Goal: Check status: Check status

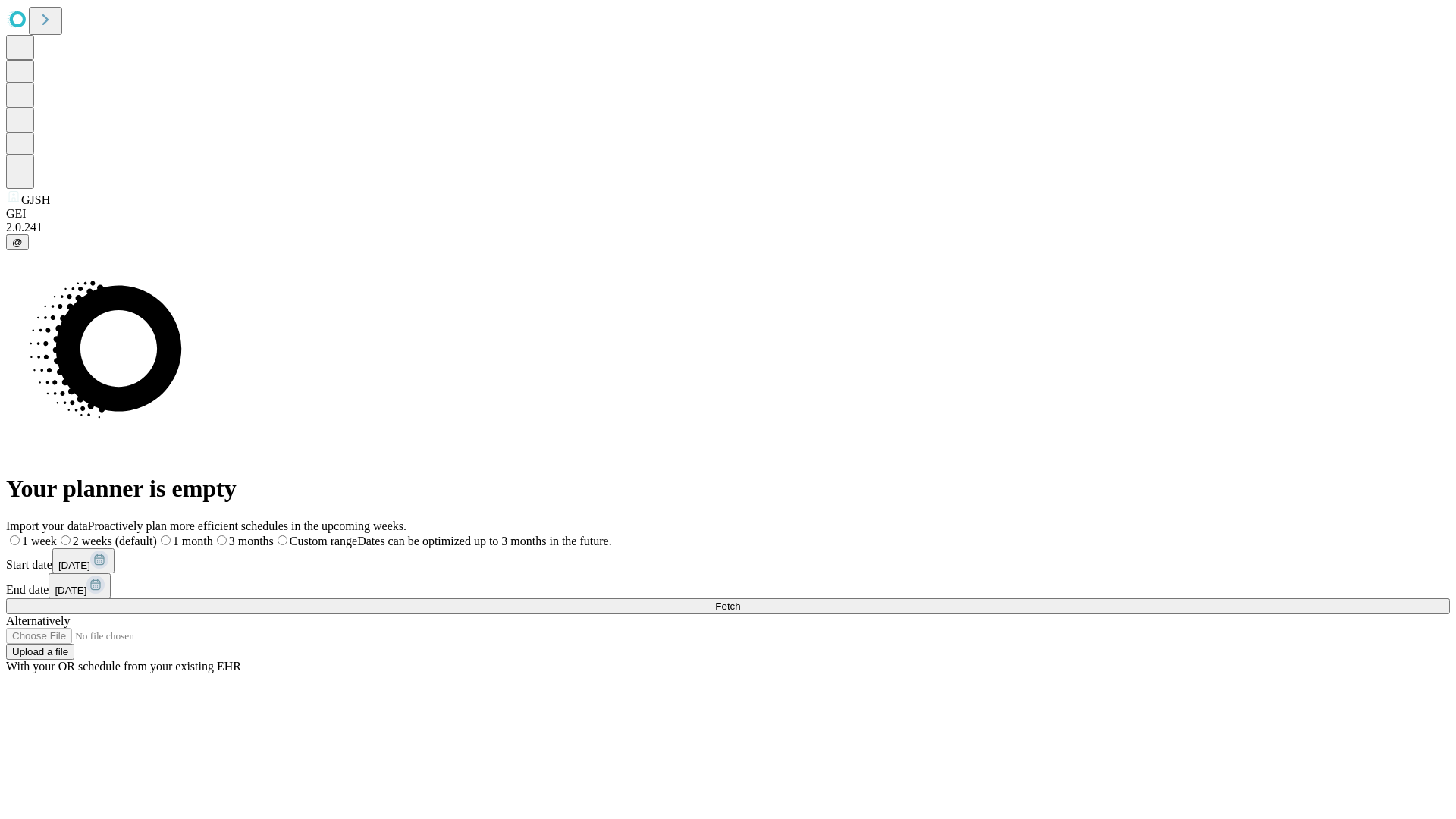
click at [740, 601] on span "Fetch" at bounding box center [728, 606] width 25 height 12
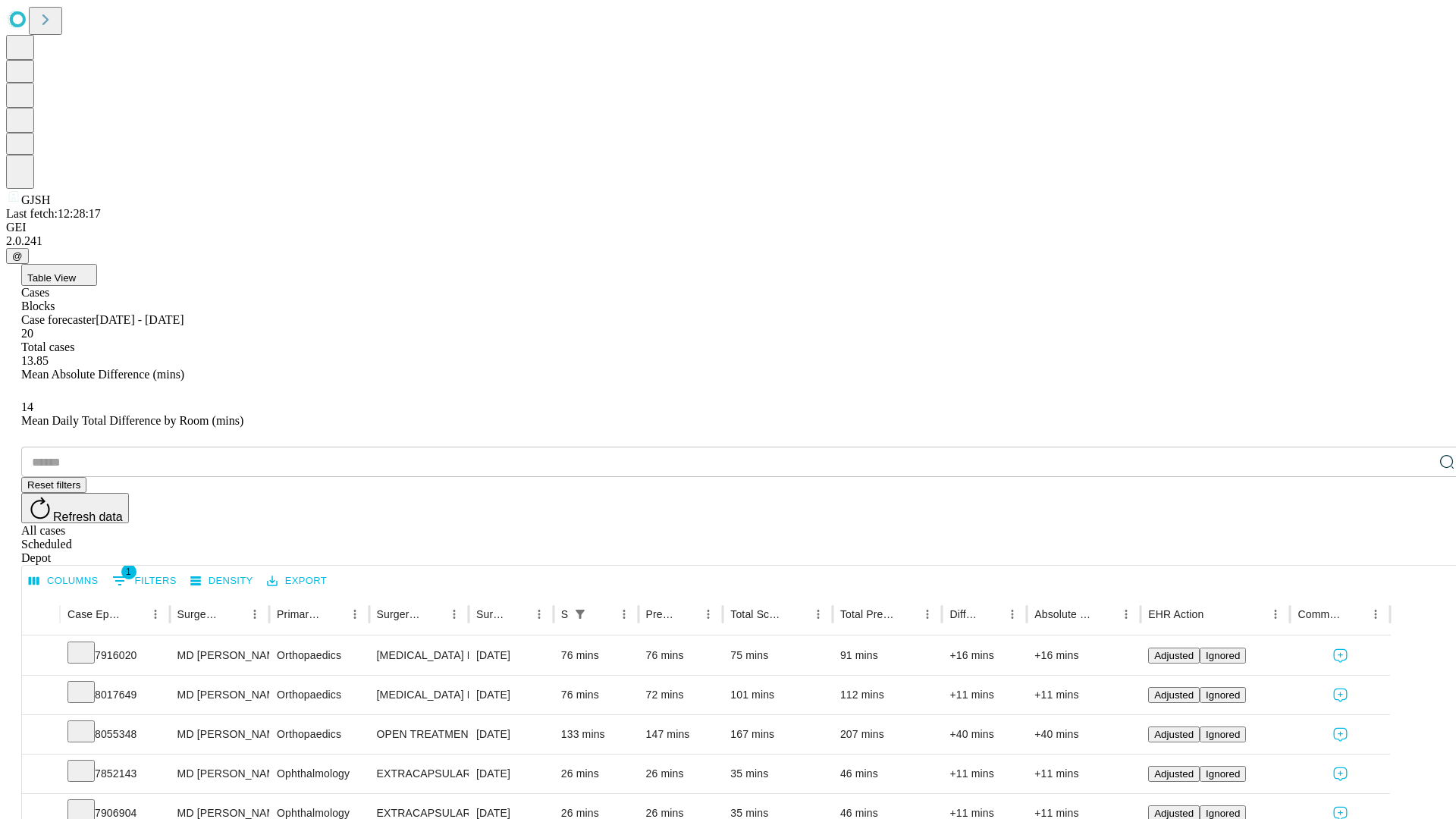
click at [1358, 538] on div "Scheduled" at bounding box center [743, 544] width 1444 height 13
